Goal: Navigation & Orientation: Find specific page/section

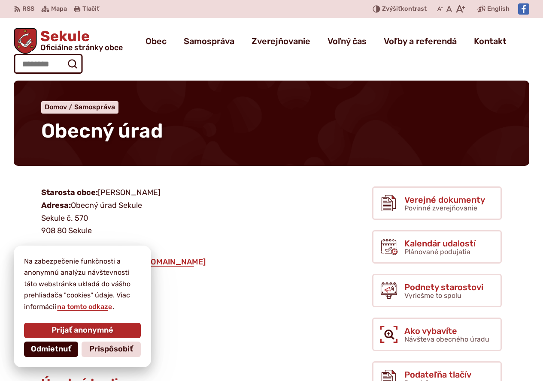
click at [53, 350] on span "Odmietnuť" at bounding box center [51, 349] width 40 height 9
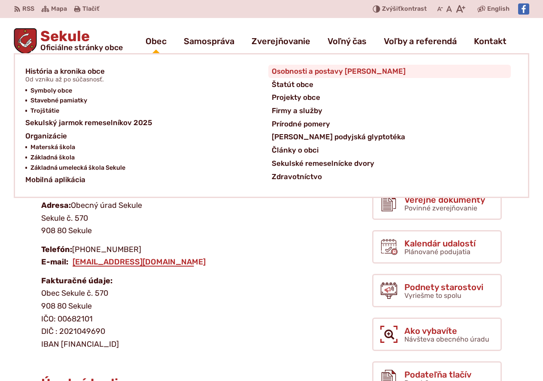
click at [324, 72] on span "Osobnosti a postavy [PERSON_NAME]" at bounding box center [339, 71] width 134 height 13
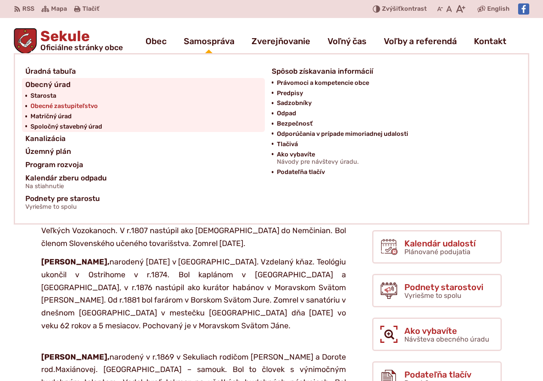
click at [57, 106] on span "Obecné zastupiteľstvo" at bounding box center [63, 106] width 67 height 10
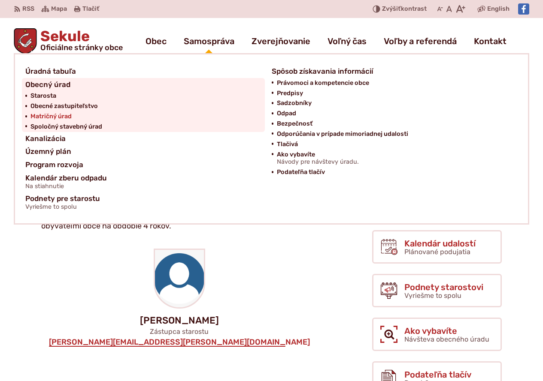
click at [59, 118] on span "Matričný úrad" at bounding box center [50, 117] width 41 height 10
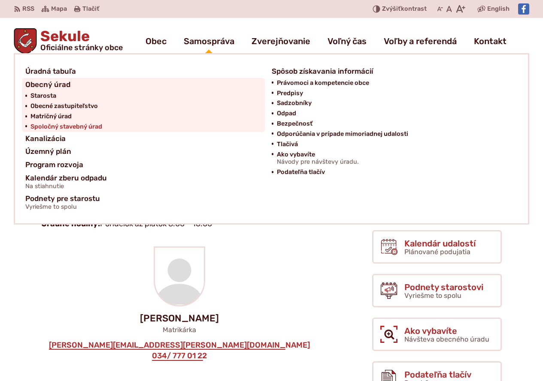
click at [67, 127] on span "Spoločný stavebný úrad" at bounding box center [66, 127] width 72 height 10
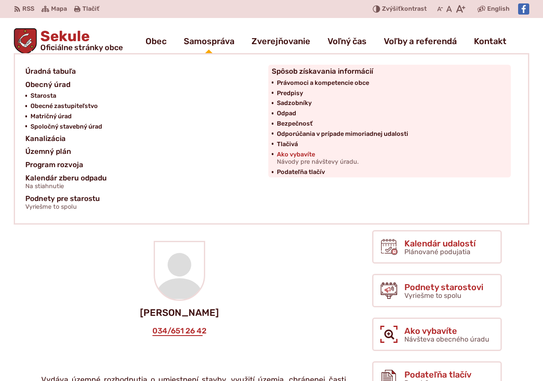
click at [297, 153] on span "Ako vybavíte Návody pre návštevy úradu." at bounding box center [318, 159] width 82 height 18
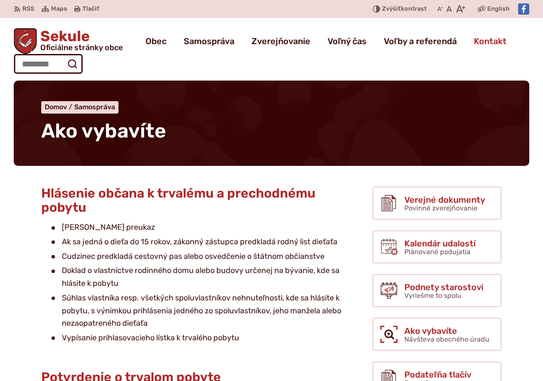
click at [493, 41] on span "Kontakt" at bounding box center [490, 41] width 33 height 24
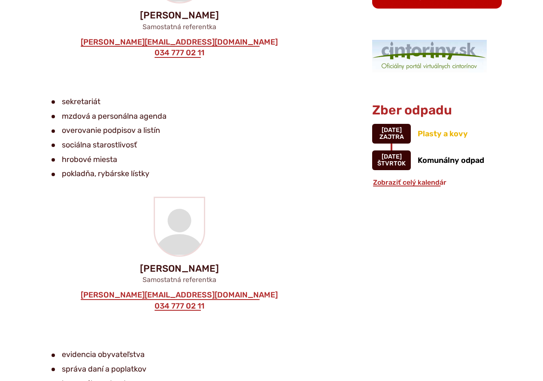
scroll to position [901, 0]
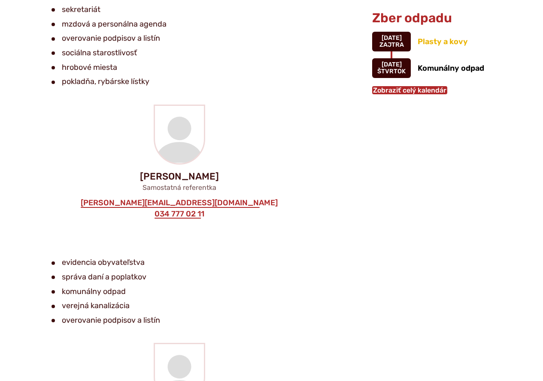
click at [407, 89] on link "Zobraziť celý kalendár" at bounding box center [409, 90] width 75 height 8
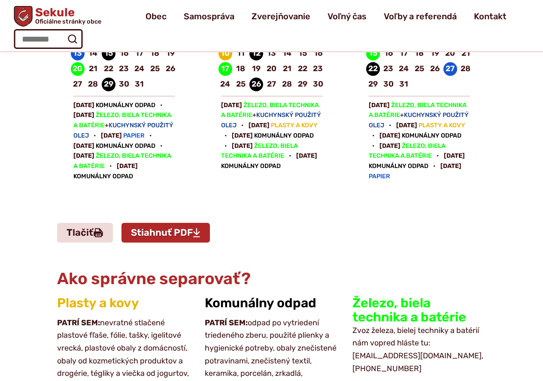
scroll to position [987, 0]
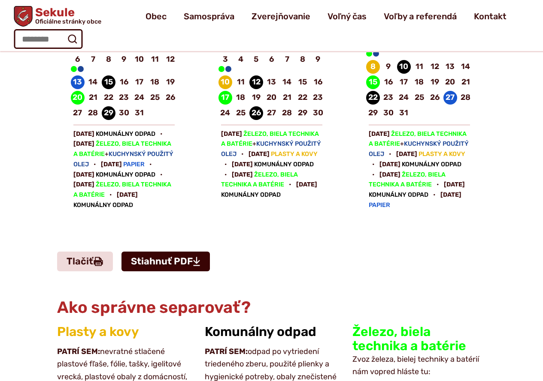
click at [177, 272] on link "Stiahnuť PDF" at bounding box center [165, 262] width 88 height 20
